Goal: Task Accomplishment & Management: Complete application form

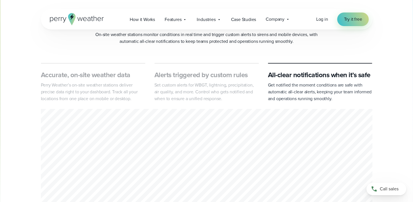
scroll to position [187, 0]
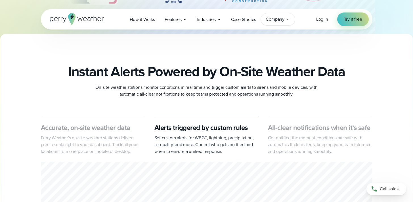
click at [281, 18] on span "Company" at bounding box center [275, 19] width 19 height 7
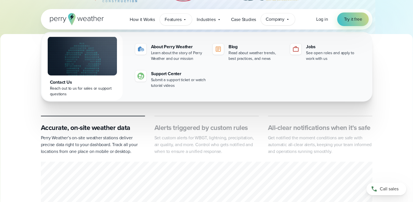
click at [185, 19] on icon at bounding box center [185, 19] width 2 height 1
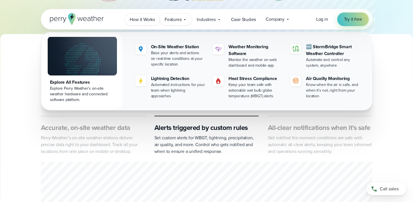
click at [153, 19] on span "How it Works" at bounding box center [142, 19] width 25 height 7
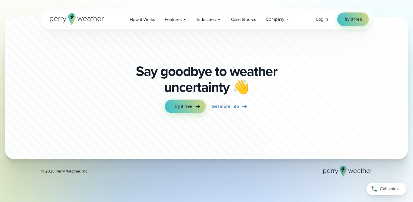
scroll to position [1518, 0]
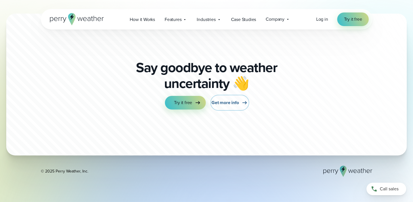
click at [224, 99] on span "Get more info" at bounding box center [225, 102] width 28 height 7
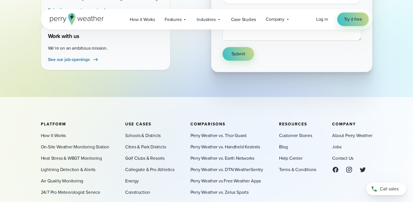
scroll to position [201, 0]
click at [155, 136] on link "Schools & Districts" at bounding box center [142, 135] width 35 height 7
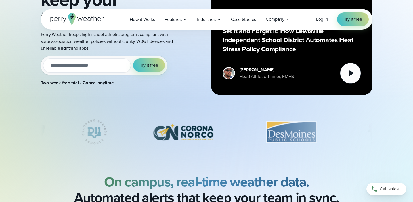
scroll to position [116, 0]
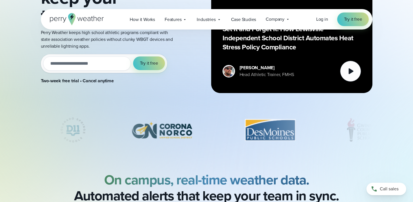
click at [70, 62] on input "email" at bounding box center [87, 63] width 88 height 14
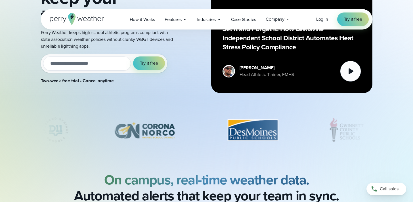
type input "**********"
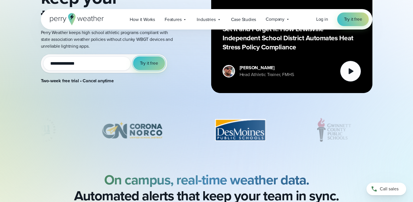
click at [150, 61] on span "Try it free" at bounding box center [149, 63] width 18 height 7
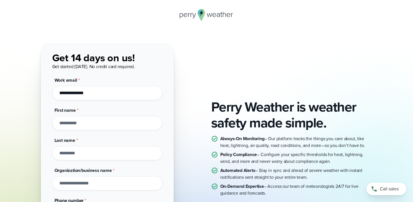
click at [95, 124] on input "First name *" at bounding box center [107, 123] width 110 height 14
type input "****"
type input "**********"
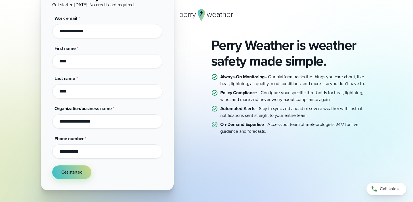
scroll to position [62, 0]
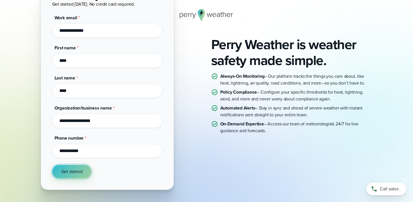
click at [81, 172] on span "Get started" at bounding box center [71, 171] width 21 height 7
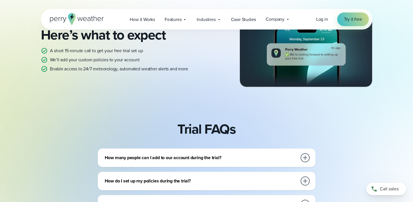
scroll to position [199, 0]
